Goal: Transaction & Acquisition: Obtain resource

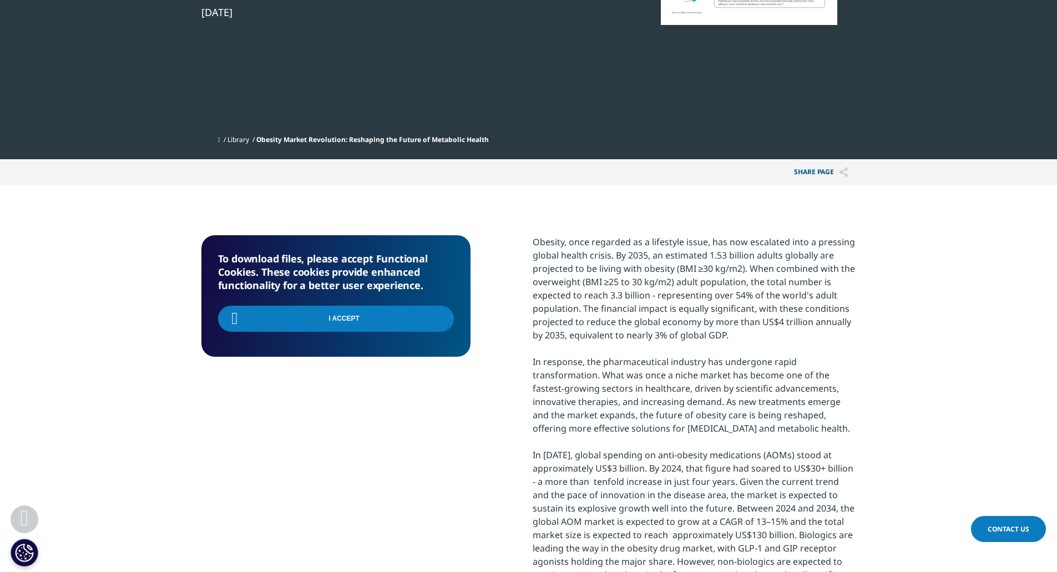
scroll to position [441, 655]
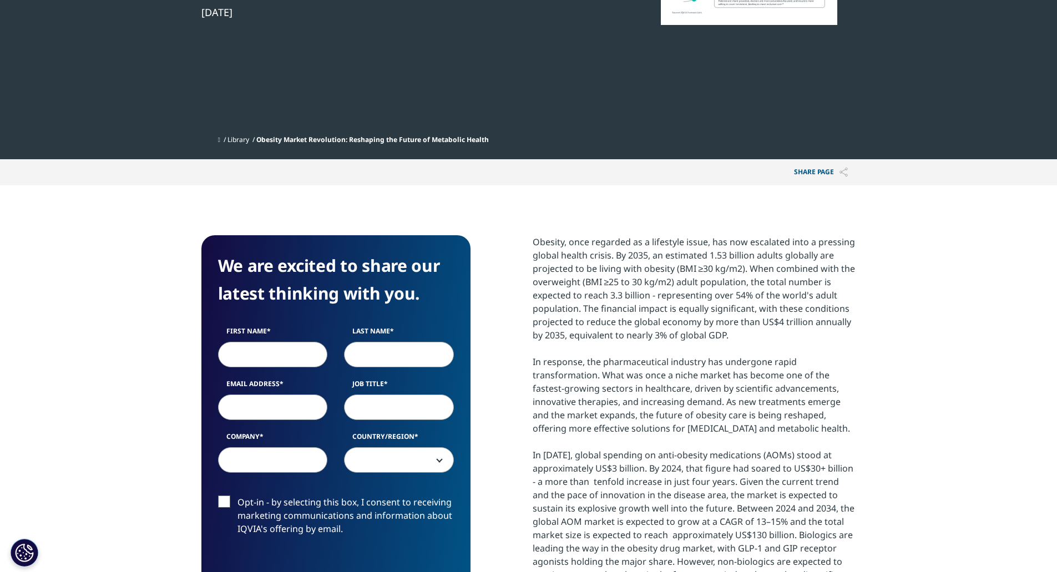
scroll to position [441, 655]
click at [276, 354] on input "First Name" at bounding box center [273, 355] width 110 height 26
type input "Darshan"
click at [395, 359] on input "Last Name" at bounding box center [399, 355] width 110 height 26
type input "[PERSON_NAME]"
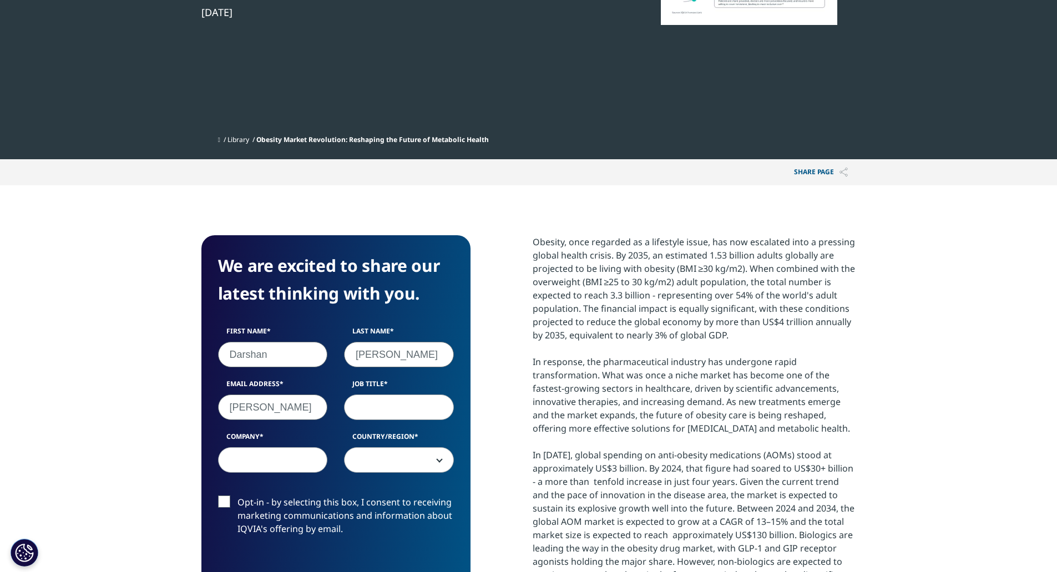
type input "[EMAIL_ADDRESS][PERSON_NAME][DOMAIN_NAME]"
type input "Analyst"
type input "M&G"
click at [417, 448] on span at bounding box center [399, 461] width 109 height 26
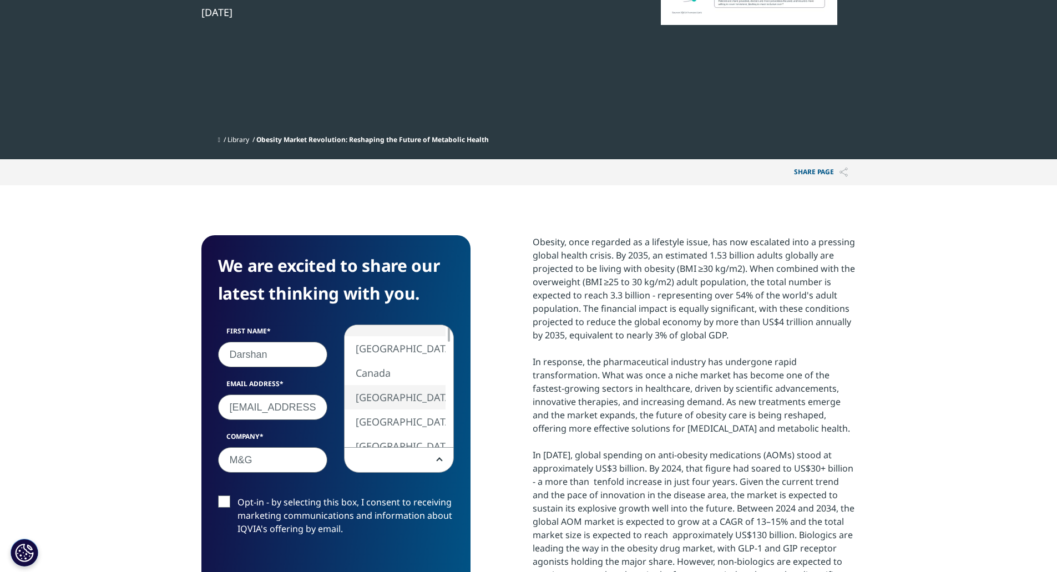
select select "[GEOGRAPHIC_DATA]"
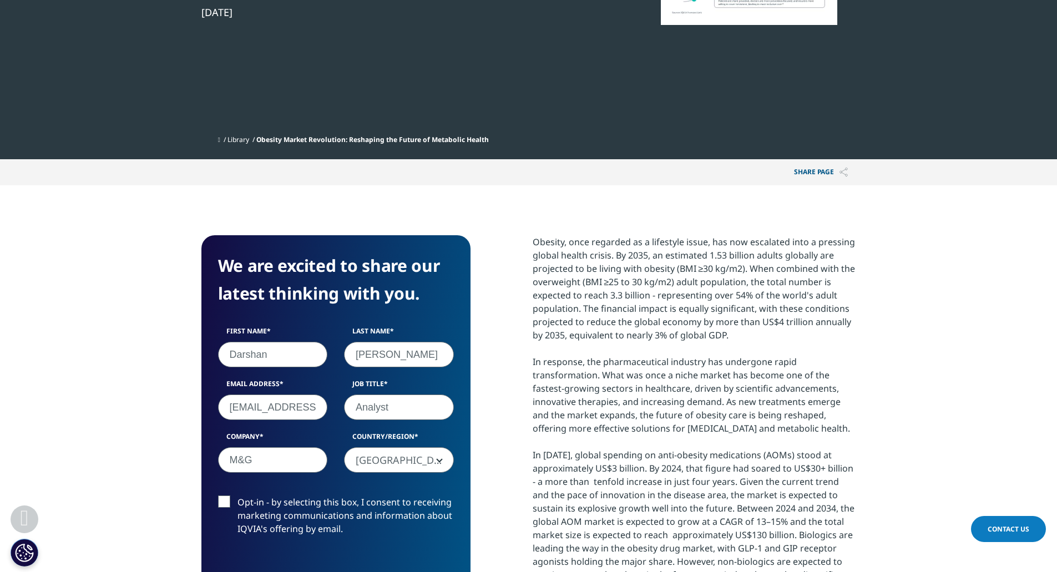
scroll to position [444, 0]
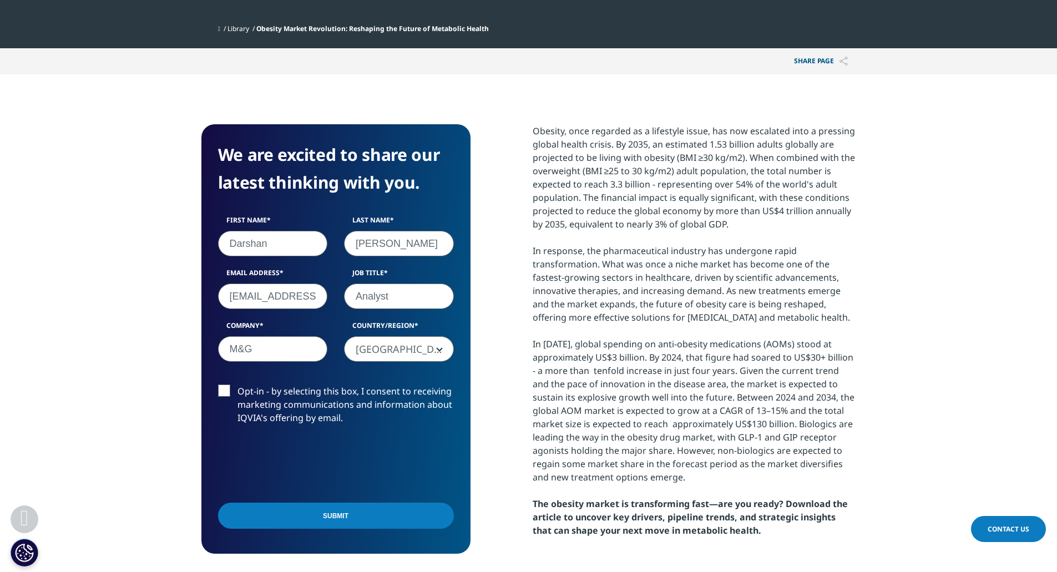
click at [278, 512] on input "Submit" at bounding box center [336, 516] width 236 height 26
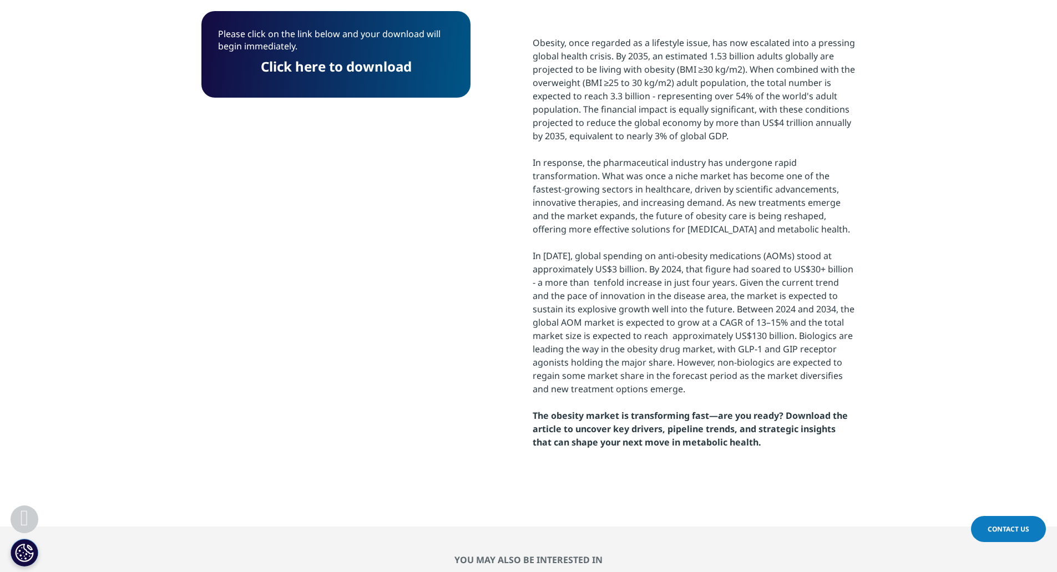
scroll to position [308, 0]
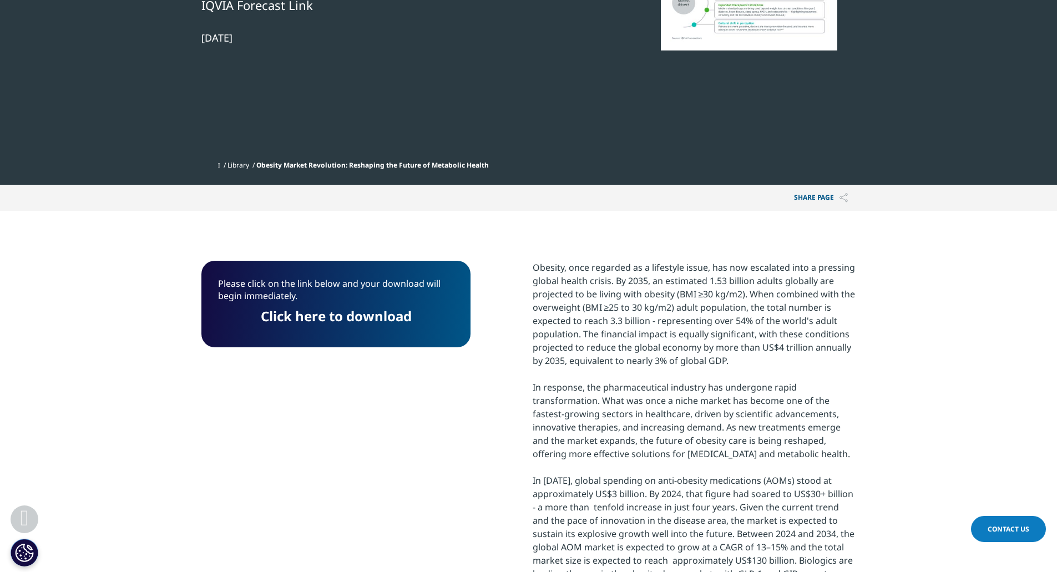
drag, startPoint x: 344, startPoint y: 312, endPoint x: 480, endPoint y: 332, distance: 138.1
click at [344, 312] on link "Click here to download" at bounding box center [335, 316] width 151 height 18
